Goal: Check status: Check status

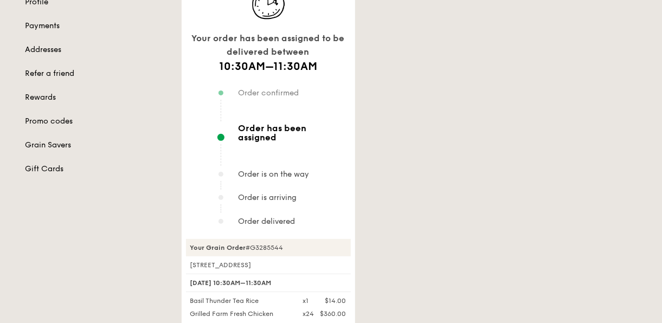
scroll to position [108, 0]
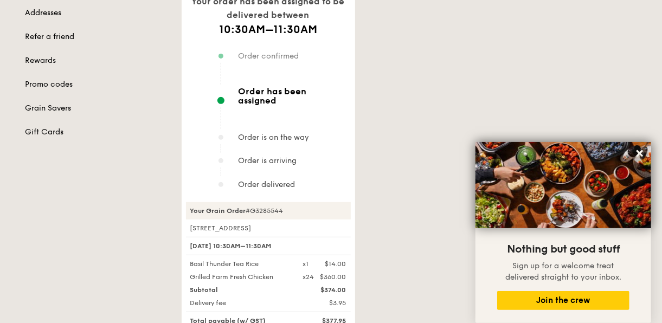
scroll to position [163, 0]
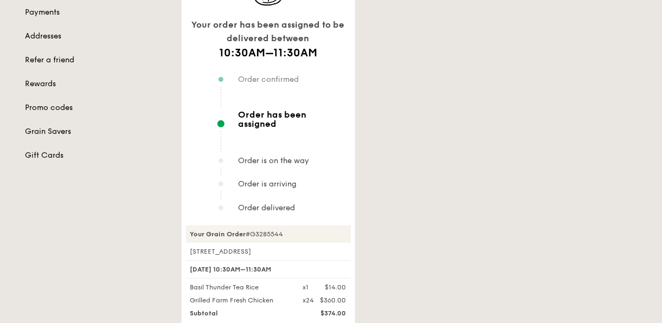
scroll to position [217, 0]
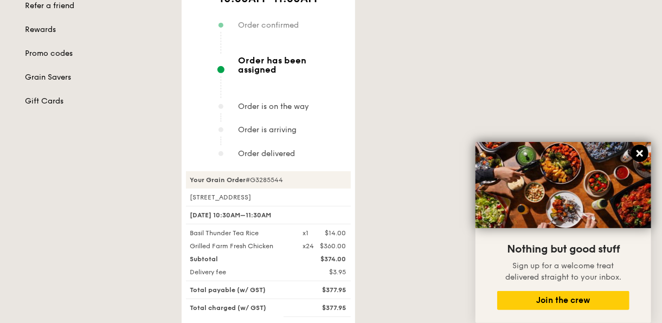
click at [642, 153] on icon at bounding box center [640, 154] width 10 height 10
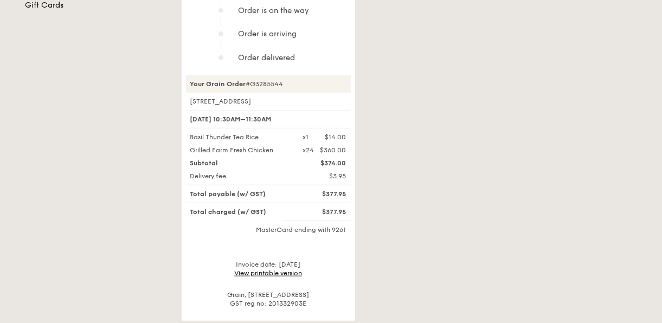
scroll to position [325, 0]
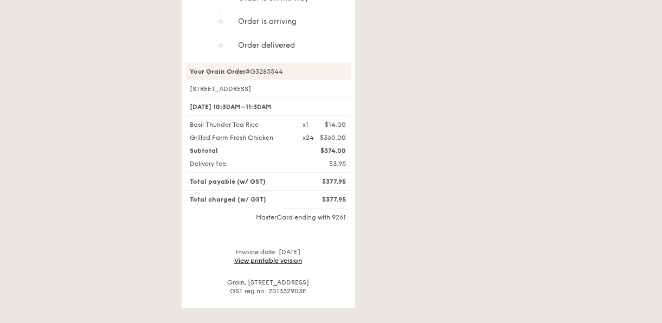
click at [278, 257] on link "View printable version" at bounding box center [268, 261] width 68 height 8
